Goal: Task Accomplishment & Management: Use online tool/utility

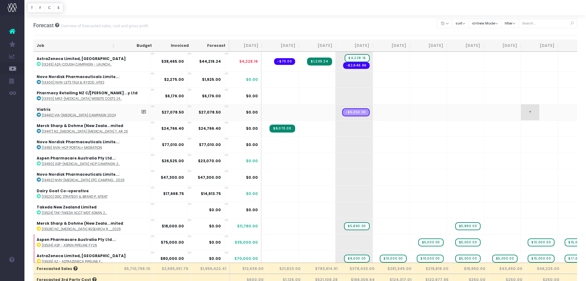
scroll to position [7, 0]
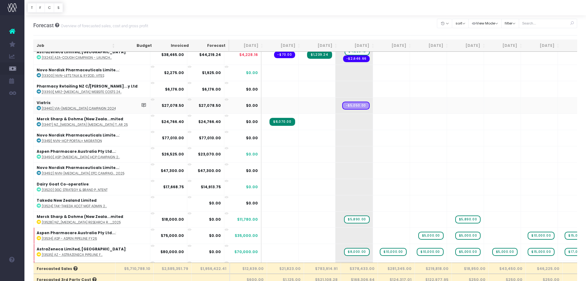
click at [56, 107] on span "Invoice Contribution" at bounding box center [45, 105] width 22 height 11
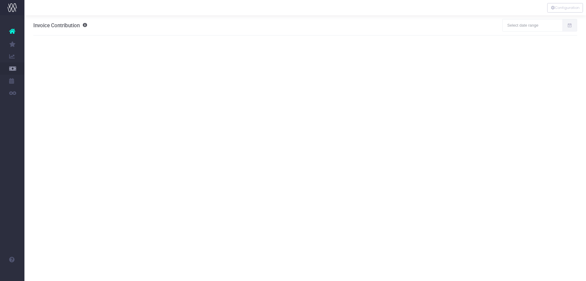
click at [566, 27] on span at bounding box center [570, 25] width 15 height 12
type input "08-11-2025"
type input "09-09-2025"
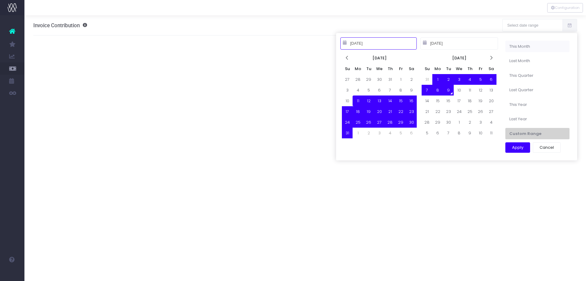
type input "09-01-2025"
type input "09-30-2025"
type input "08-11-2025"
type input "09-09-2025"
type input "08-01-2025"
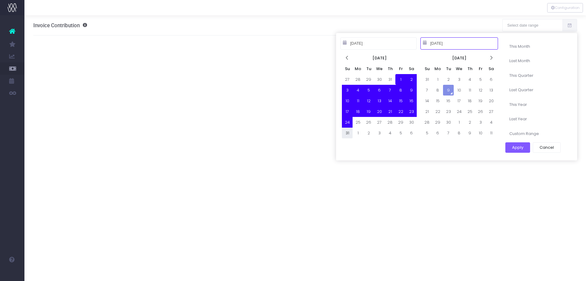
type input "08-31-2025"
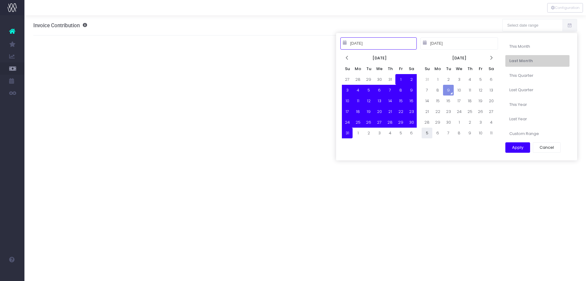
drag, startPoint x: 349, startPoint y: 130, endPoint x: 424, endPoint y: 137, distance: 75.6
type input "08-01-2025"
click at [520, 149] on button "Apply" at bounding box center [518, 147] width 25 height 10
type input "Aug 1st 25 – Aug 31st 25"
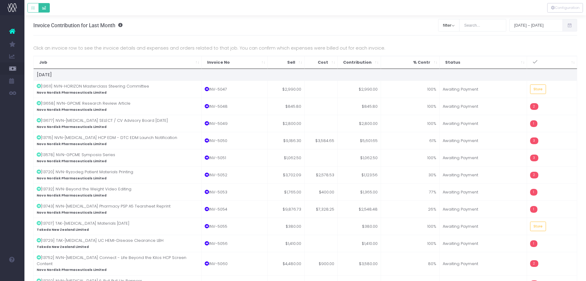
click at [42, 8] on icon "Default button group" at bounding box center [44, 8] width 4 height 0
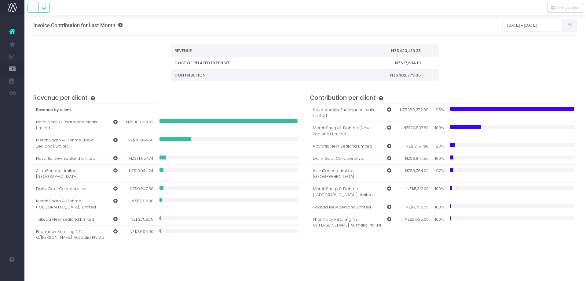
click at [566, 27] on span at bounding box center [570, 25] width 15 height 12
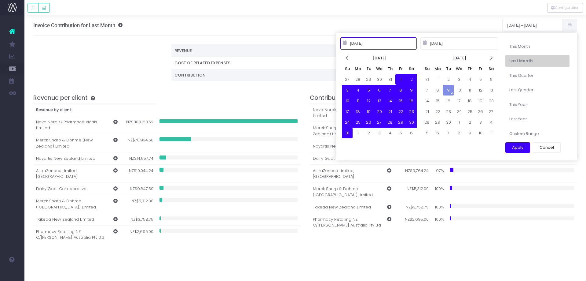
type input "09-01-2025"
type input "09-30-2025"
type input "08-01-2025"
type input "08-31-2025"
type input "09-09-2025"
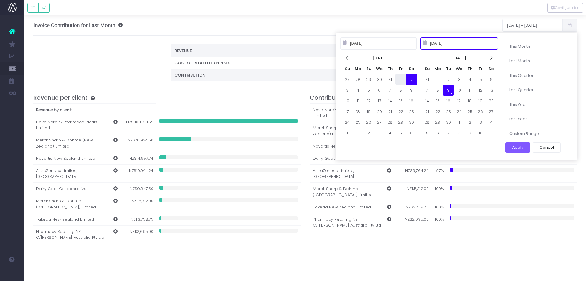
type input "08-01-2025"
drag, startPoint x: 406, startPoint y: 80, endPoint x: 420, endPoint y: 85, distance: 15.2
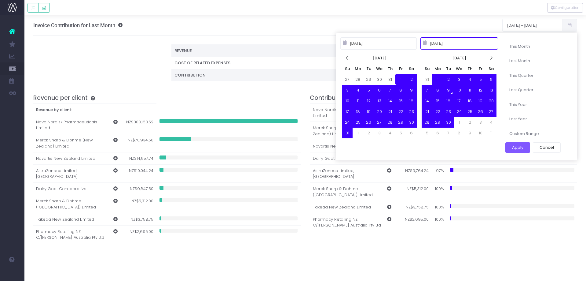
type input "09-09-2025"
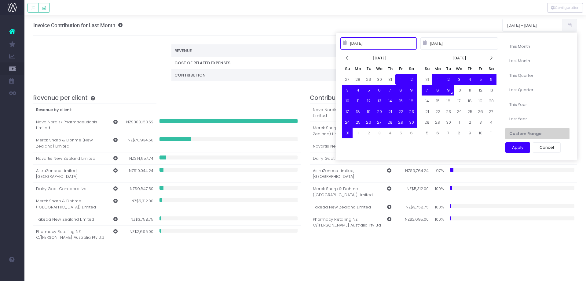
type input "08-01-2025"
click at [513, 149] on button "Apply" at bounding box center [518, 147] width 25 height 10
type input "Aug 1st 25 – Sep 9th 25"
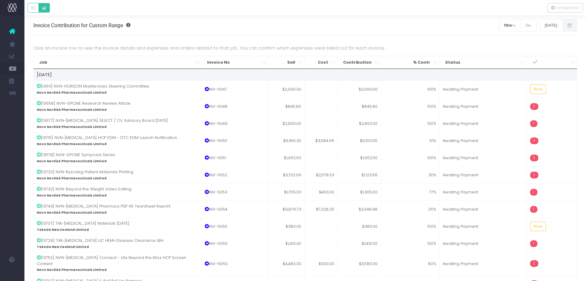
drag, startPoint x: 45, startPoint y: 9, endPoint x: 48, endPoint y: 11, distance: 3.9
click at [45, 8] on icon "Default button group" at bounding box center [44, 8] width 4 height 0
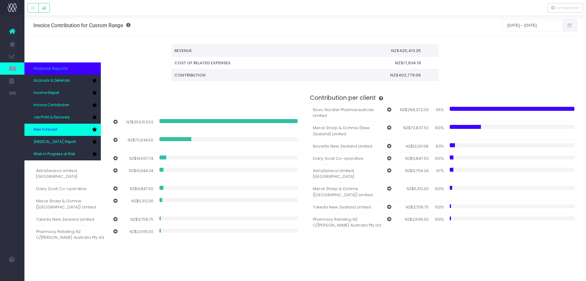
click at [56, 131] on span "New Forecast" at bounding box center [46, 130] width 24 height 6
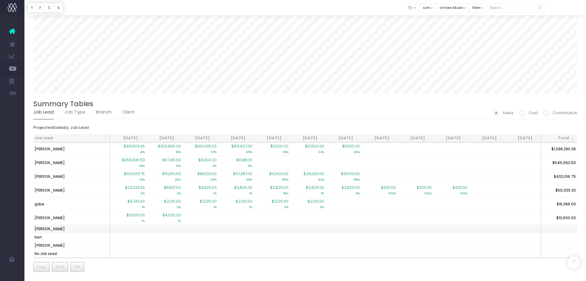
scroll to position [484, 0]
click at [133, 113] on link "Client" at bounding box center [128, 112] width 13 height 14
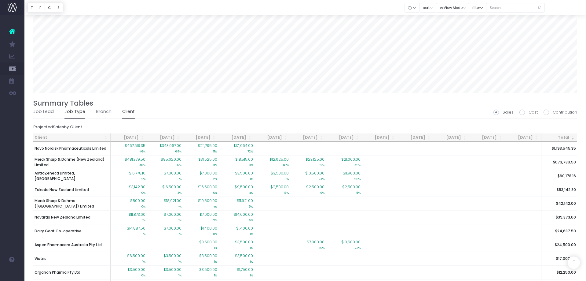
click at [79, 113] on link "Job Type" at bounding box center [75, 112] width 21 height 14
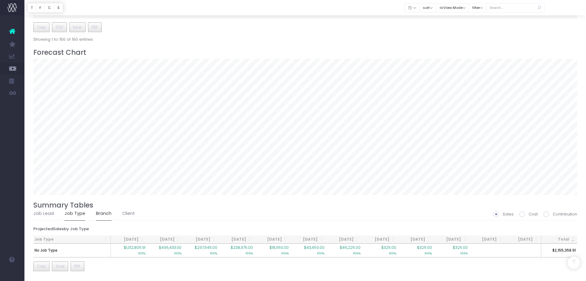
click at [102, 216] on link "Branch" at bounding box center [104, 213] width 16 height 14
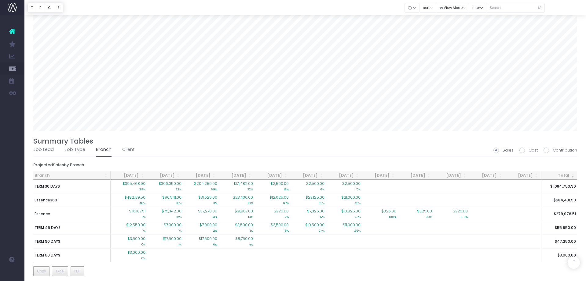
scroll to position [451, 0]
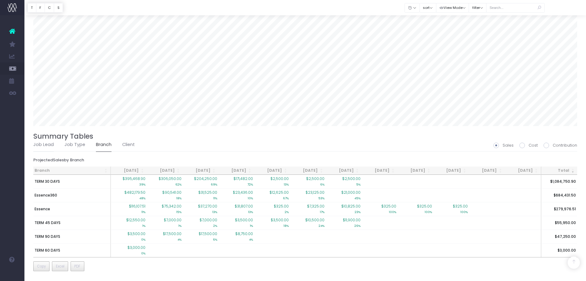
drag, startPoint x: 41, startPoint y: 147, endPoint x: 57, endPoint y: 148, distance: 15.3
click at [41, 147] on link "Job Lead" at bounding box center [43, 145] width 20 height 14
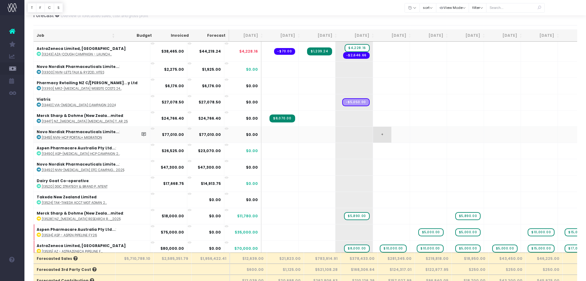
scroll to position [0, 0]
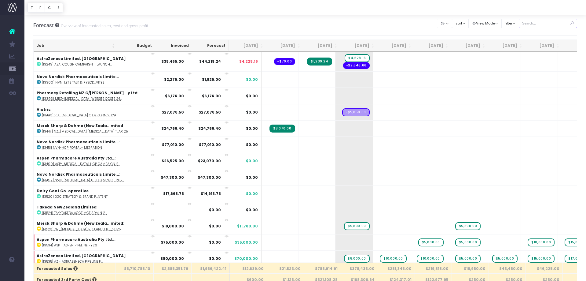
click at [554, 25] on input "text" at bounding box center [548, 23] width 59 height 9
type input "Merck sharp & dohme ([GEOGRAPHIC_DATA]"
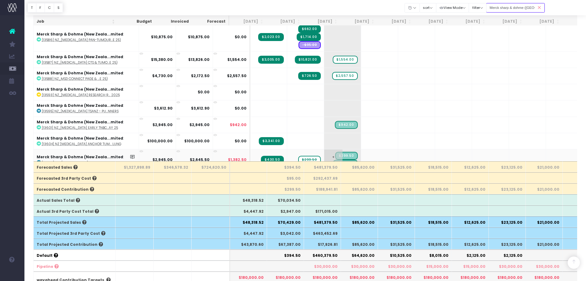
scroll to position [57, 0]
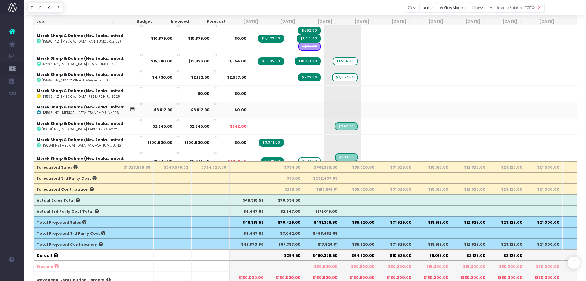
click at [49, 106] on span "Invoice Contribution" at bounding box center [45, 105] width 22 height 11
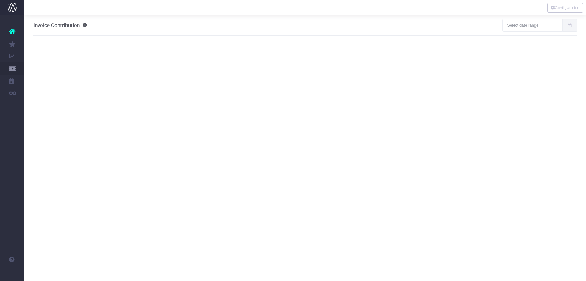
click at [568, 25] on icon at bounding box center [569, 25] width 5 height 0
type input "08-11-2025"
type input "09-09-2025"
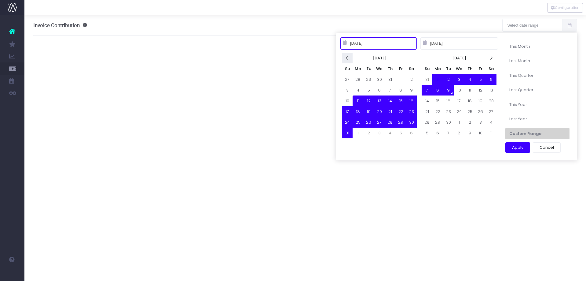
click at [353, 58] on tr "[DATE]" at bounding box center [379, 58] width 75 height 11
click at [352, 58] on th at bounding box center [347, 58] width 11 height 11
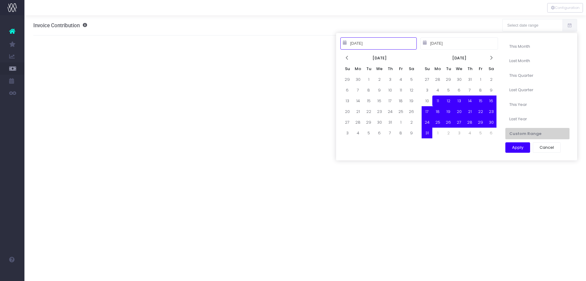
click at [353, 58] on th "Jul 2025" at bounding box center [380, 58] width 54 height 11
click at [349, 58] on icon at bounding box center [347, 57] width 5 height 5
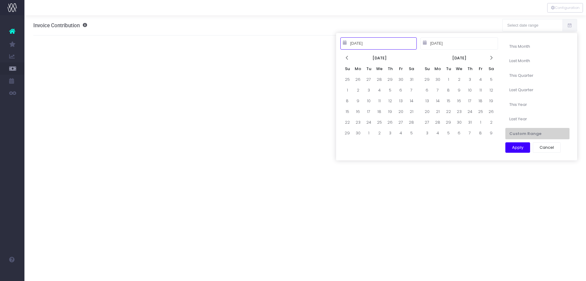
click at [349, 58] on icon at bounding box center [347, 57] width 5 height 5
click at [346, 55] on icon at bounding box center [347, 57] width 5 height 5
type input "04-01-2025"
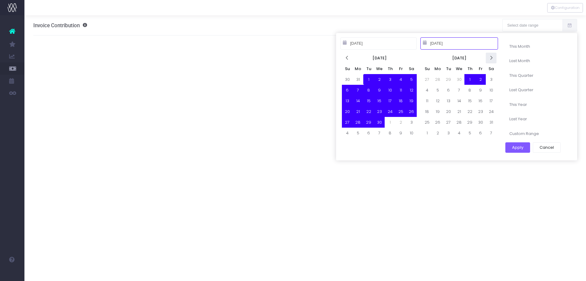
click at [495, 56] on th at bounding box center [491, 58] width 11 height 11
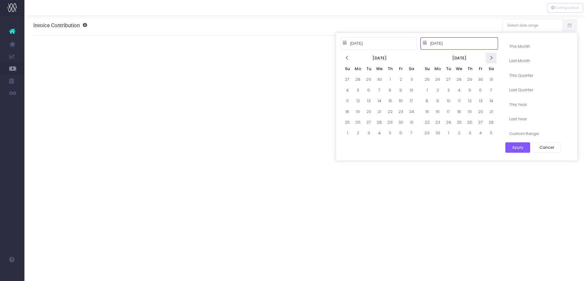
click at [494, 56] on icon at bounding box center [491, 57] width 5 height 5
click at [493, 57] on icon at bounding box center [491, 57] width 5 height 5
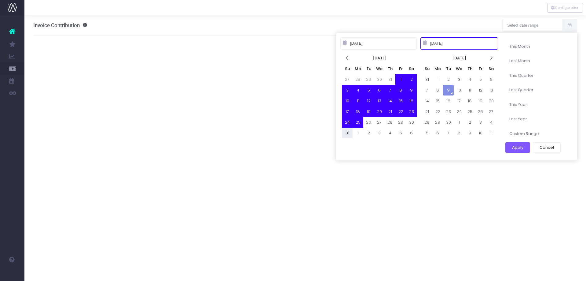
type input "08-31-2025"
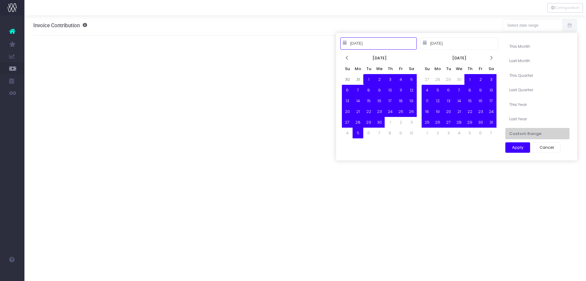
drag, startPoint x: 349, startPoint y: 131, endPoint x: 358, endPoint y: 132, distance: 9.6
type input "04-01-2025"
click at [511, 150] on button "Apply" at bounding box center [518, 147] width 25 height 10
type input "Apr 1st 25 – Aug 31st 25"
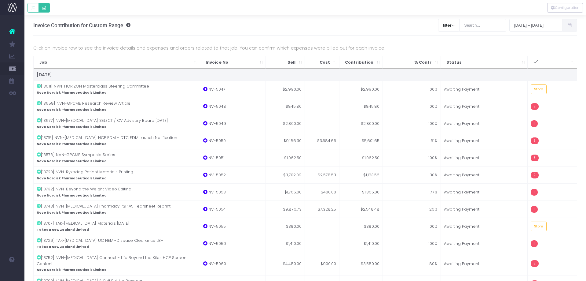
click at [44, 8] on icon "Default button group" at bounding box center [44, 8] width 4 height 0
